Goal: Find contact information: Find contact information

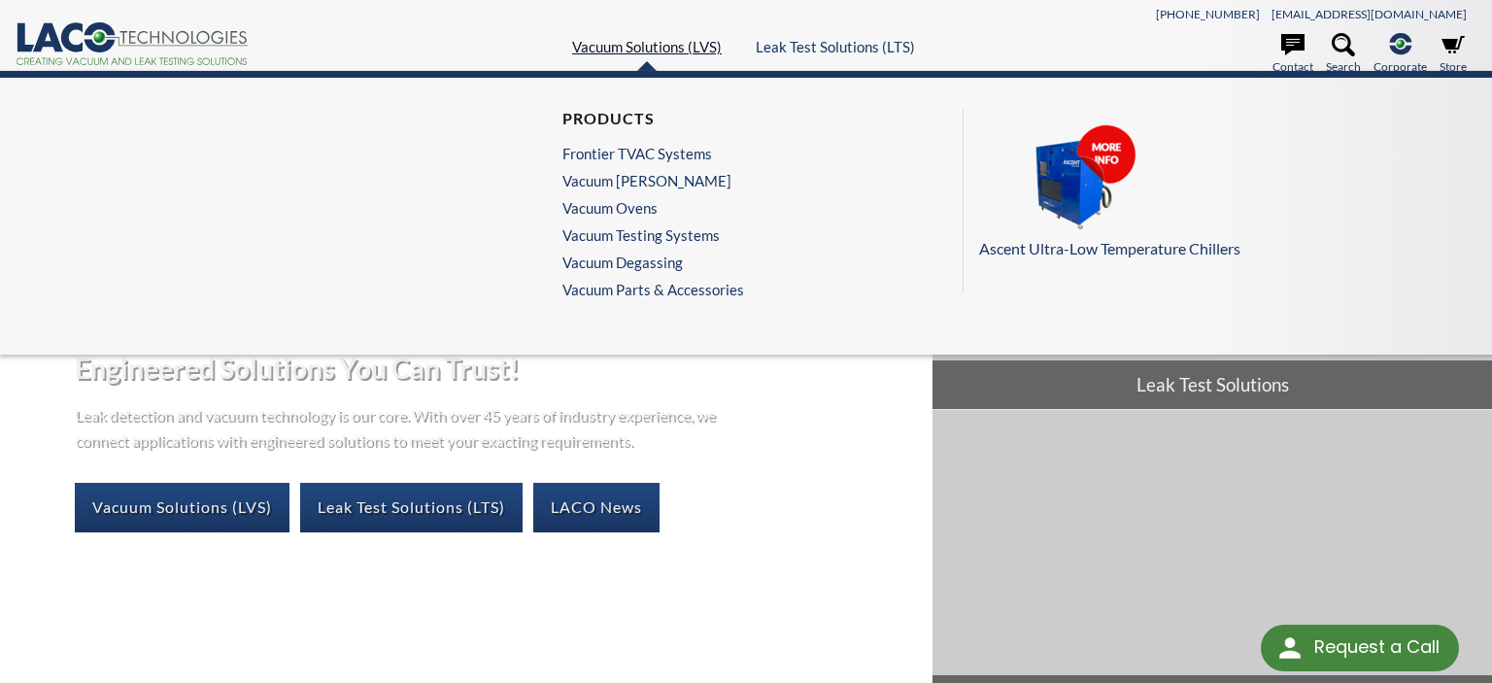
click at [620, 52] on link "Vacuum Solutions (LVS)" at bounding box center [647, 46] width 150 height 17
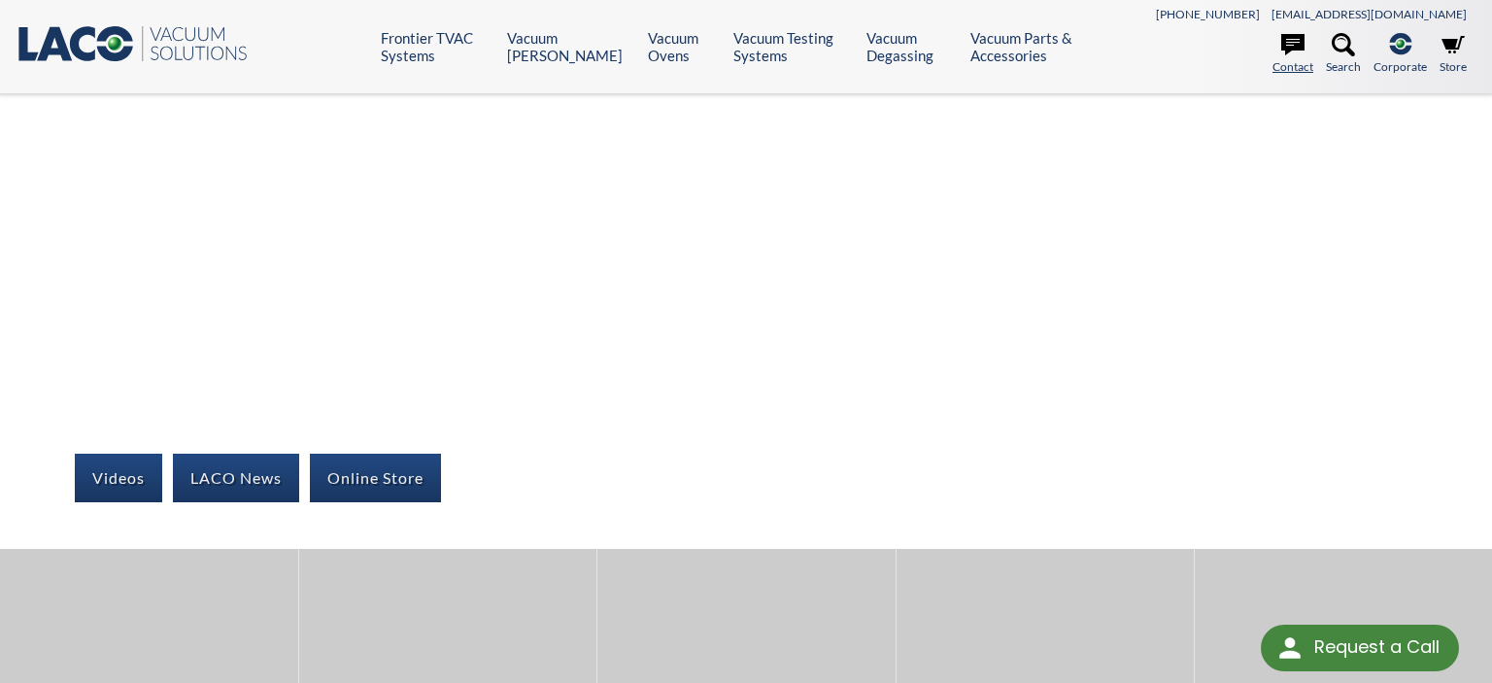
click at [1306, 51] on link "Contact" at bounding box center [1293, 54] width 41 height 43
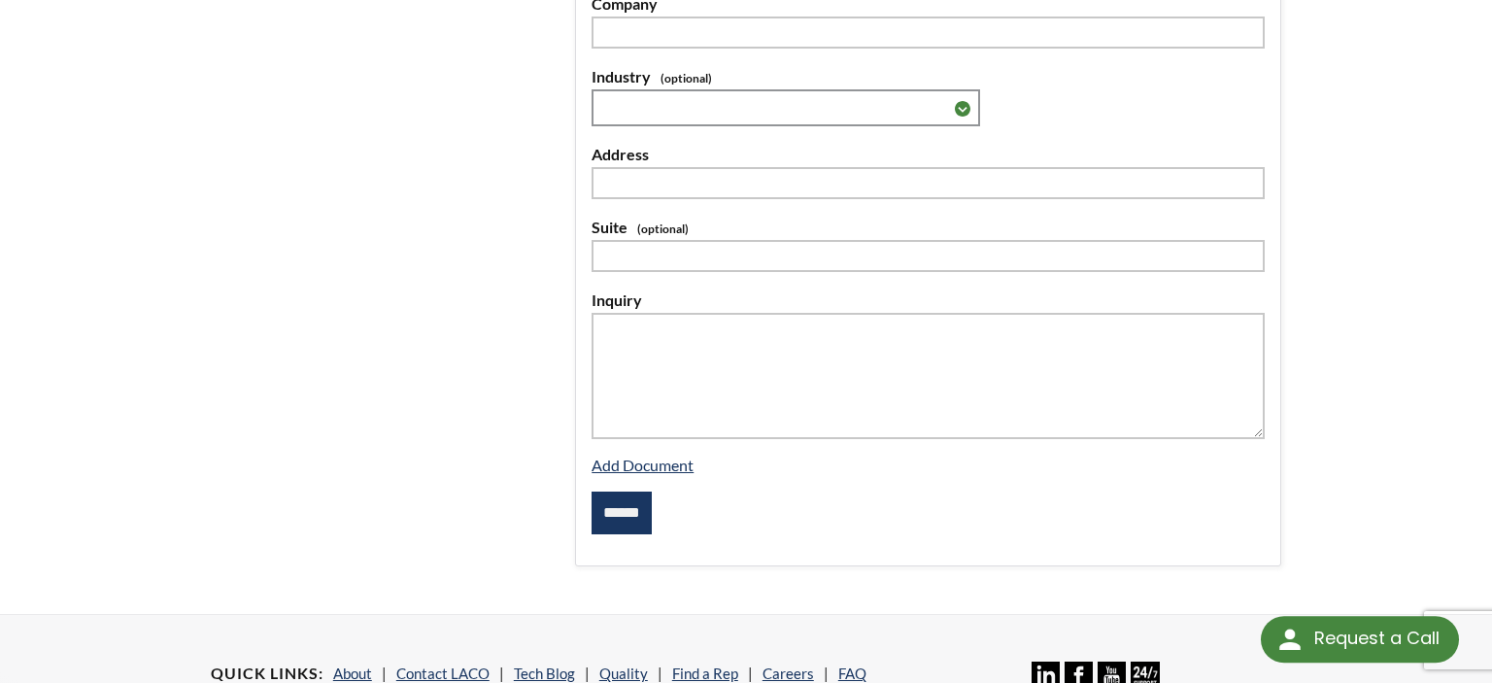
scroll to position [922, 0]
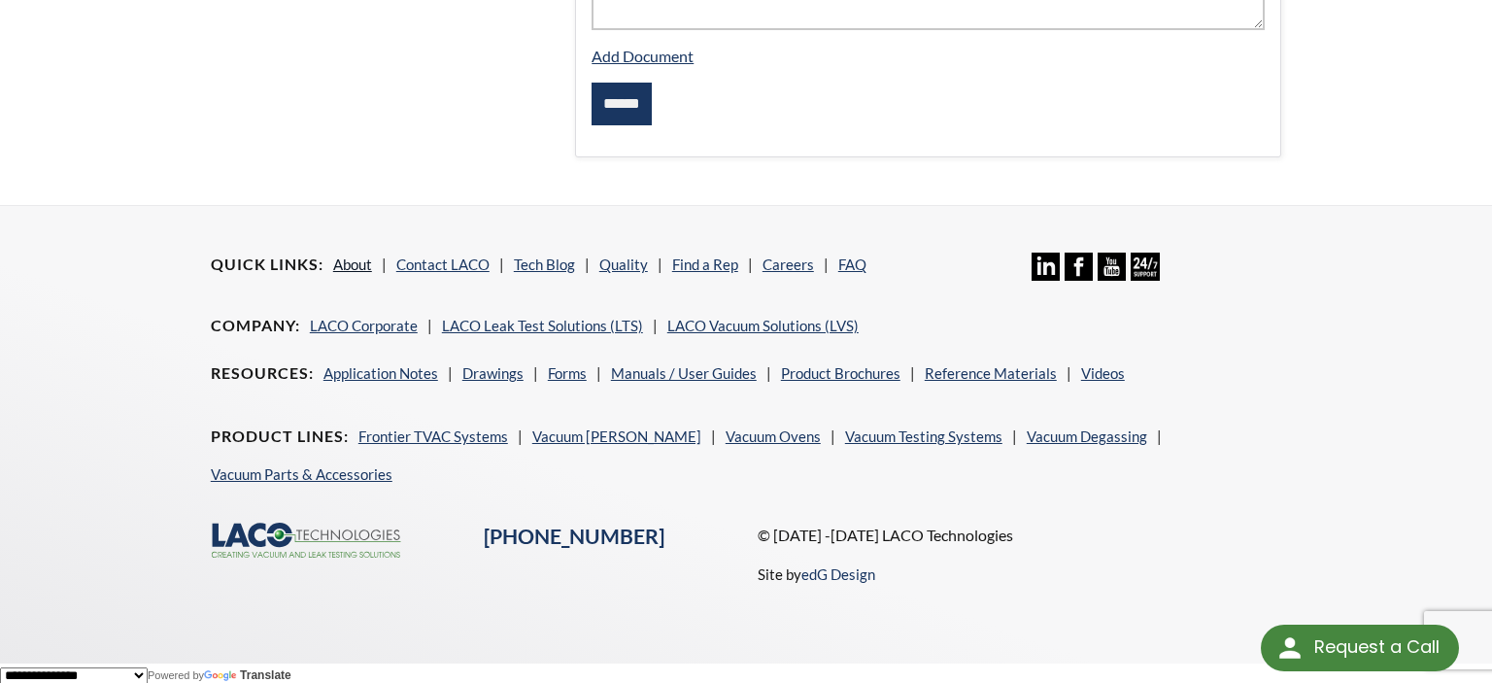
click at [359, 255] on link "About" at bounding box center [352, 263] width 39 height 17
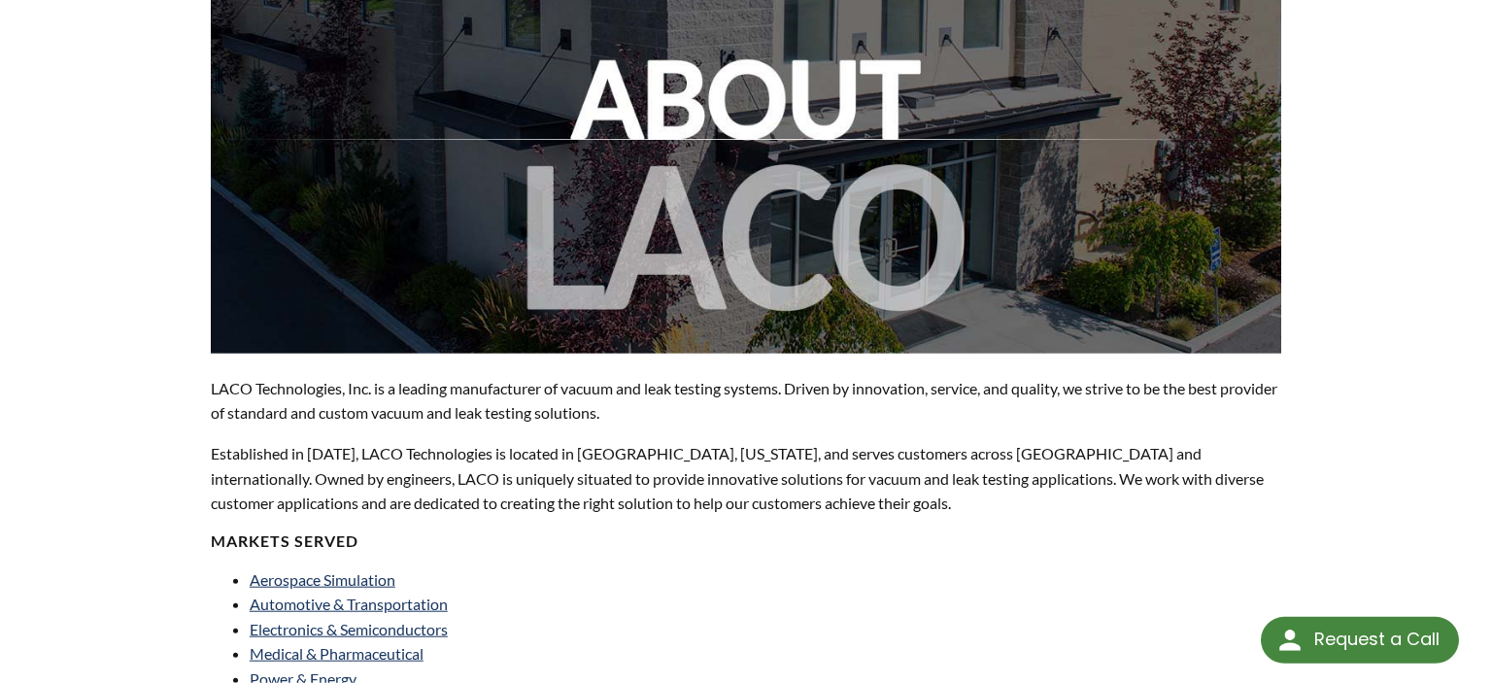
scroll to position [410, 0]
